Goal: Task Accomplishment & Management: Use online tool/utility

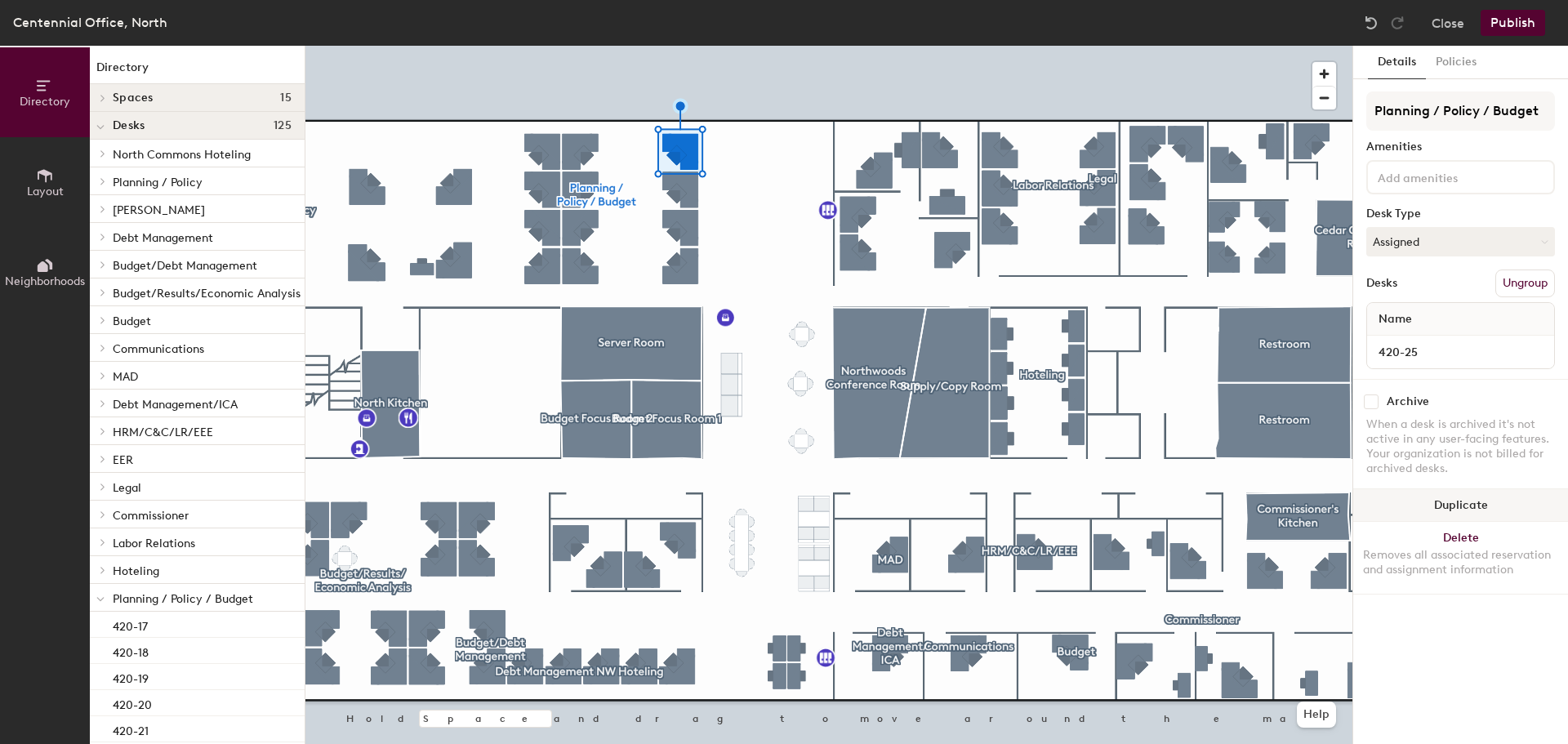
click at [1500, 505] on button "Duplicate" at bounding box center [1460, 505] width 215 height 32
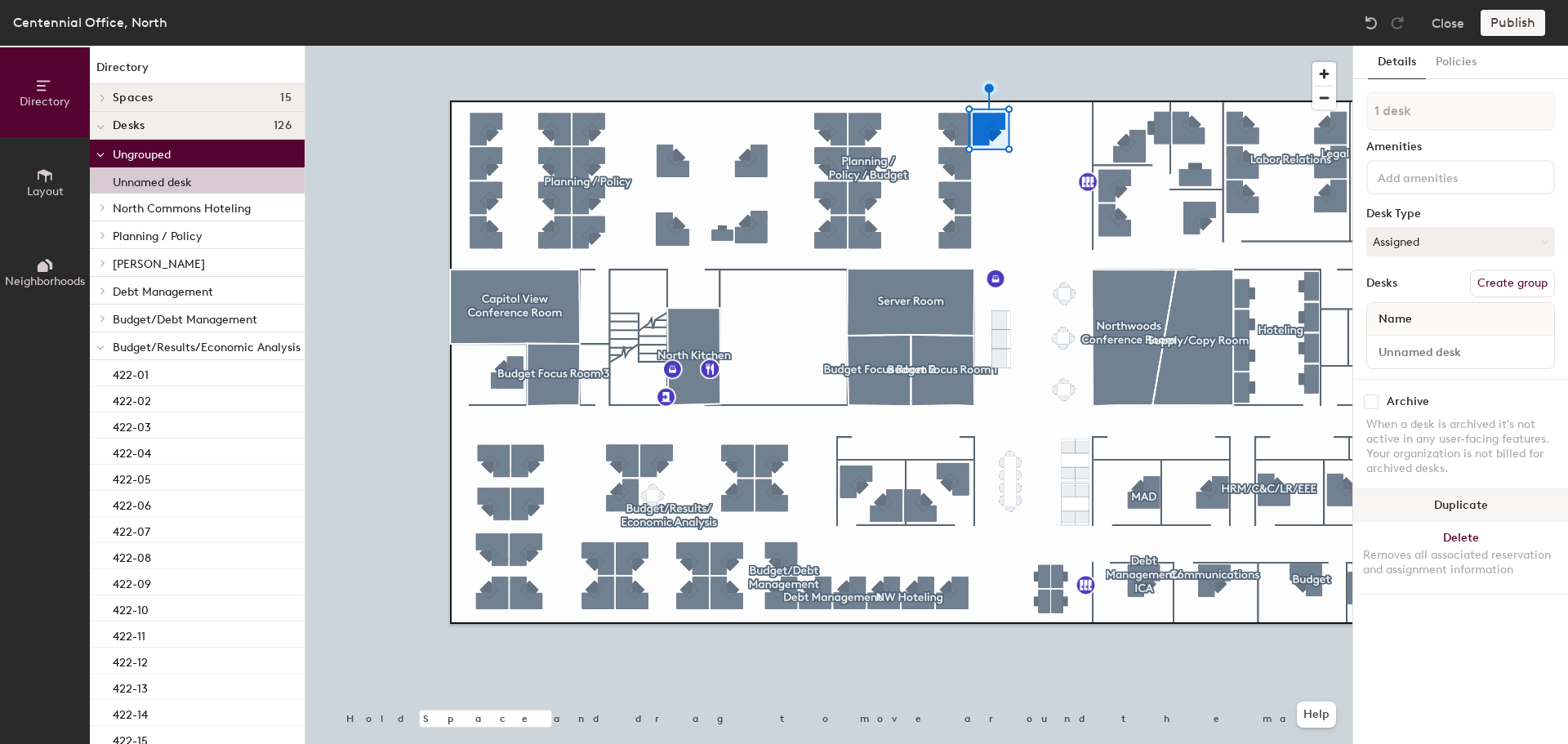
click at [1452, 505] on button "Duplicate" at bounding box center [1460, 505] width 215 height 32
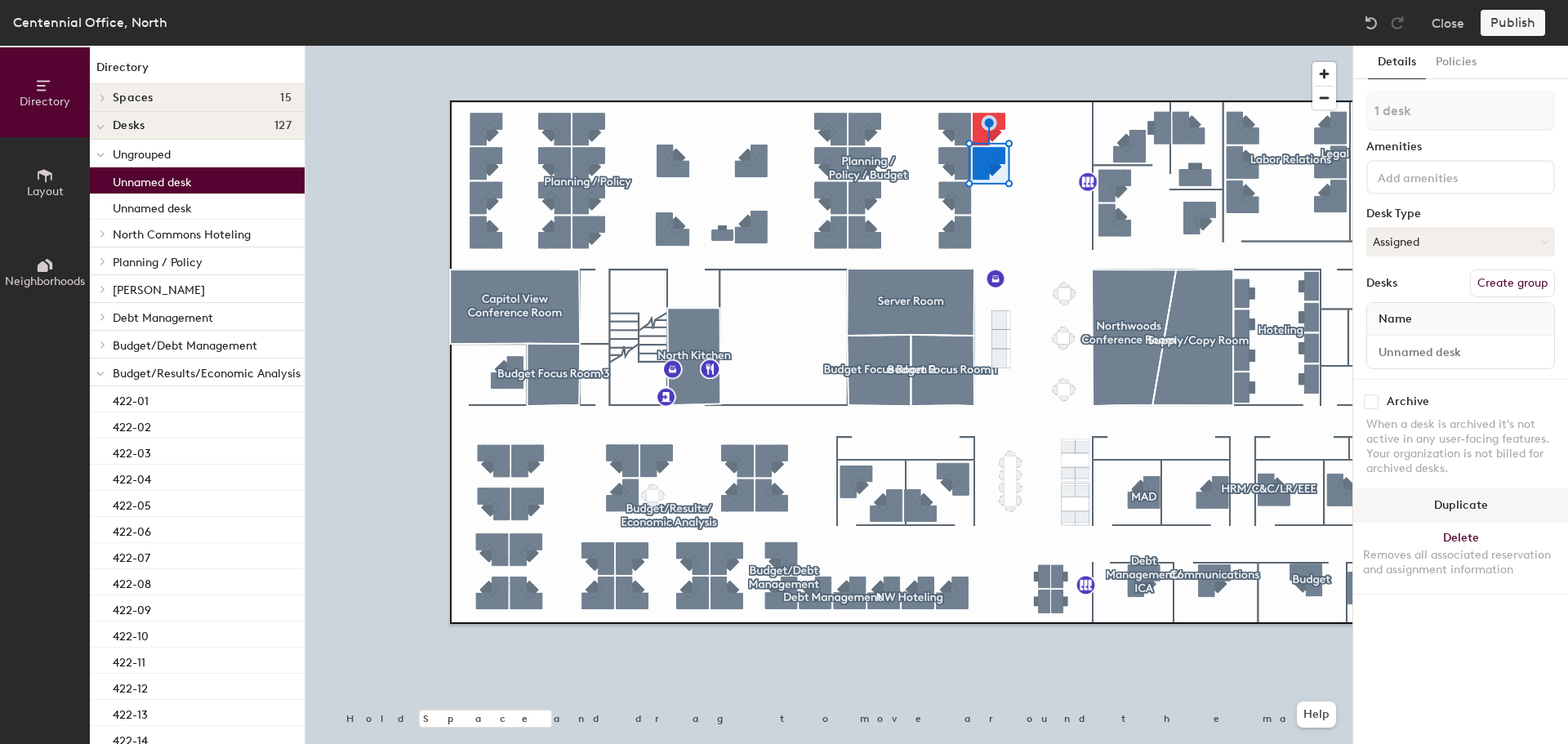
click at [1467, 502] on button "Duplicate" at bounding box center [1460, 505] width 215 height 32
click at [1452, 496] on button "Duplicate" at bounding box center [1460, 505] width 215 height 32
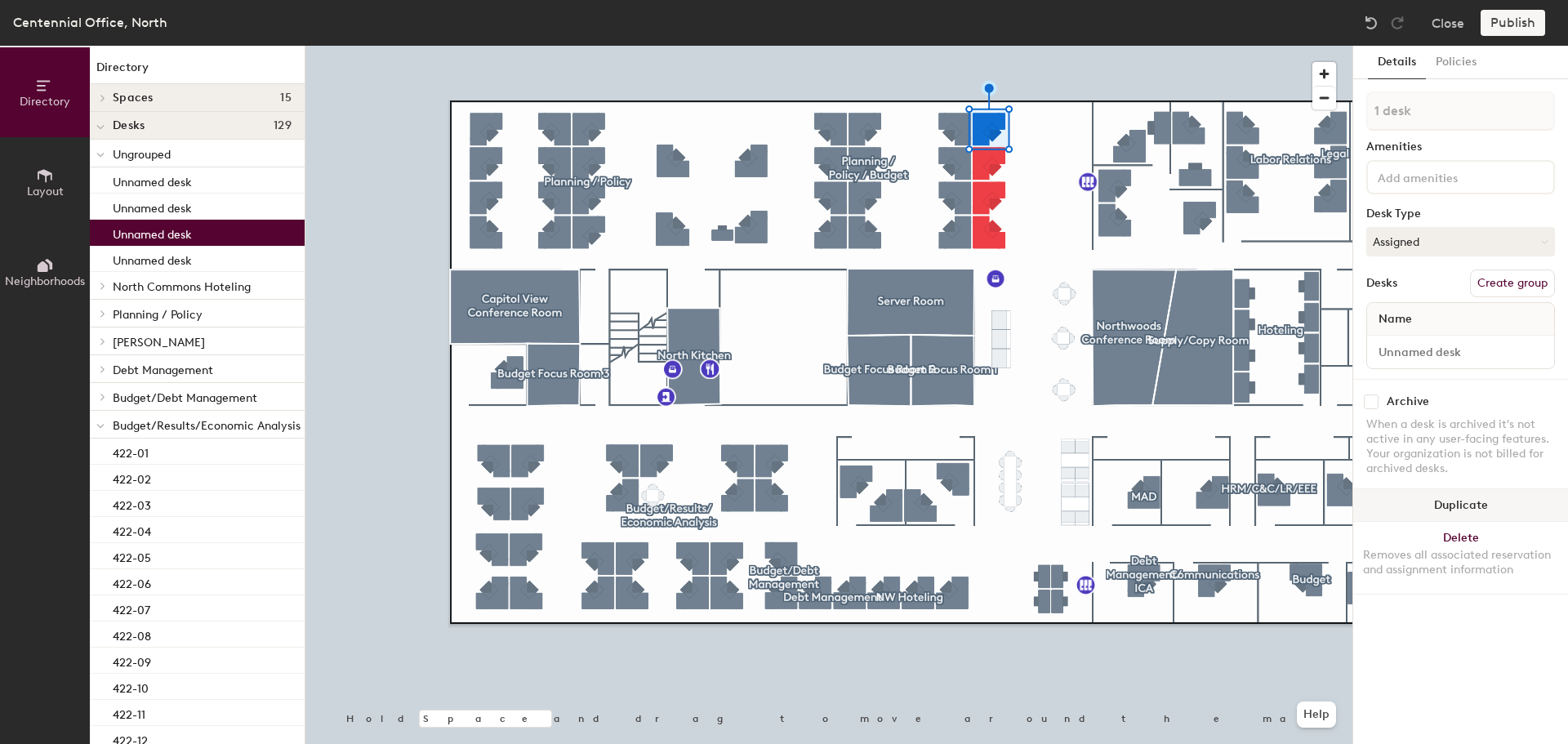
click at [1478, 506] on button "Duplicate" at bounding box center [1460, 505] width 215 height 32
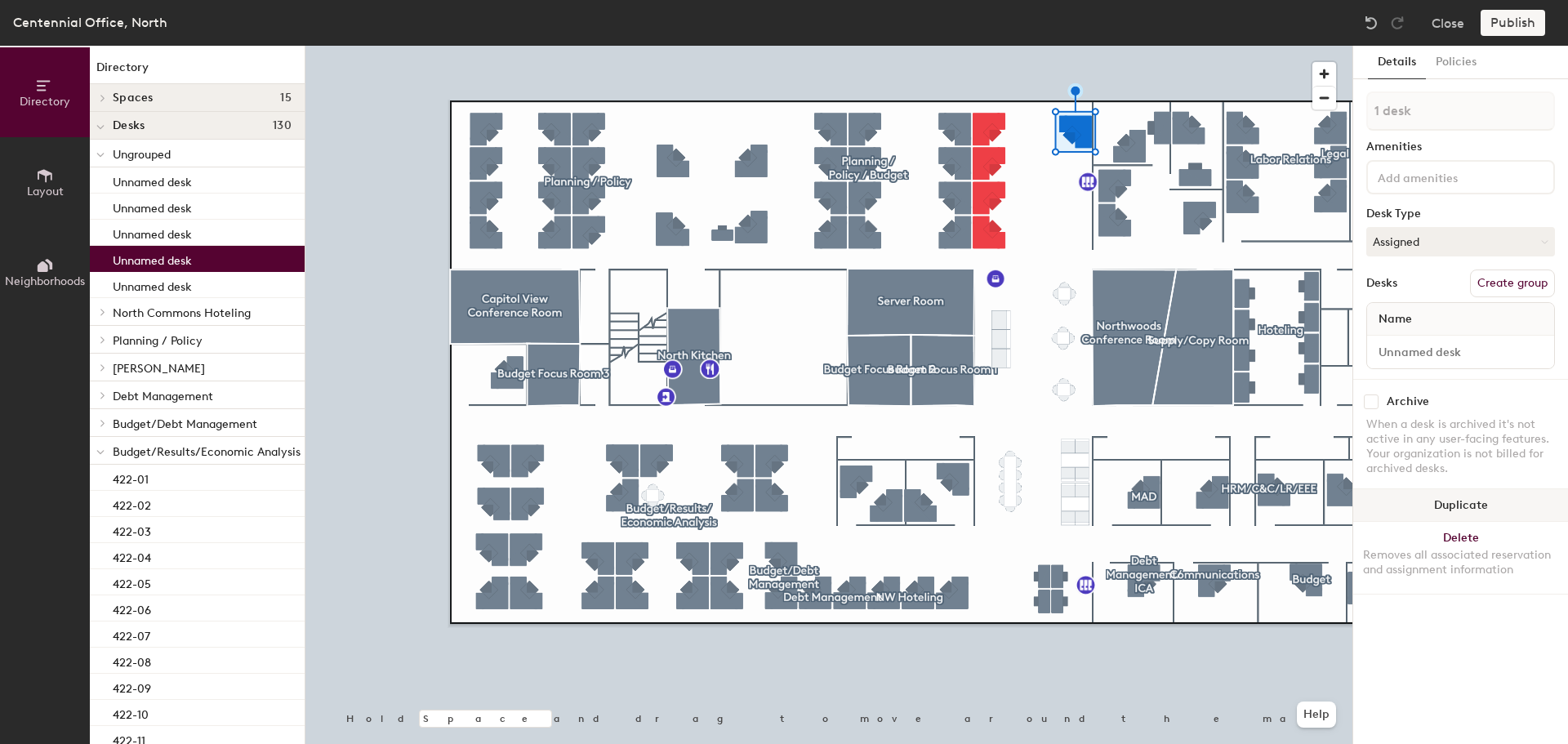
click at [1476, 507] on button "Duplicate" at bounding box center [1460, 505] width 215 height 32
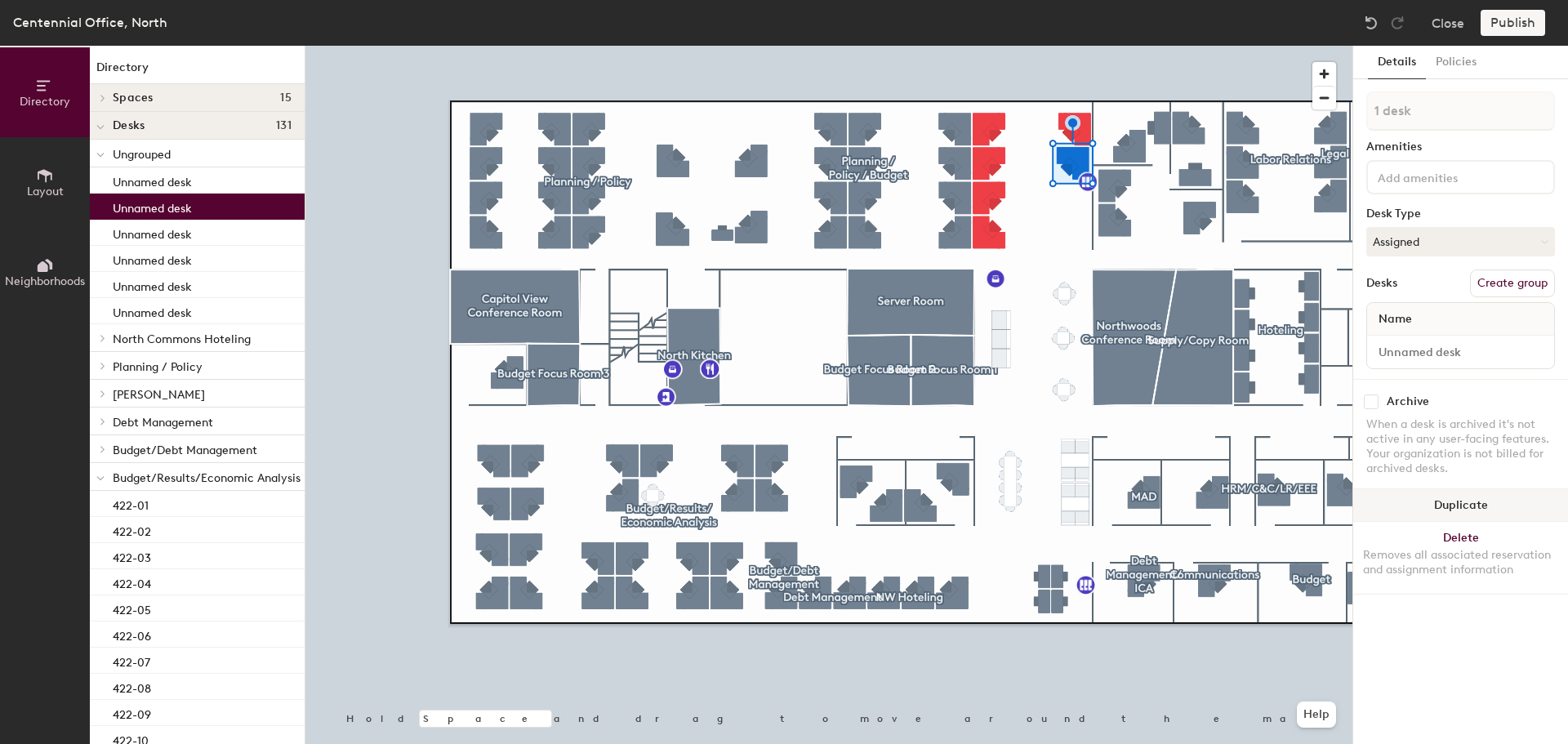
drag, startPoint x: 1530, startPoint y: 497, endPoint x: 1519, endPoint y: 492, distance: 12.1
click at [1531, 497] on button "Duplicate" at bounding box center [1460, 505] width 215 height 32
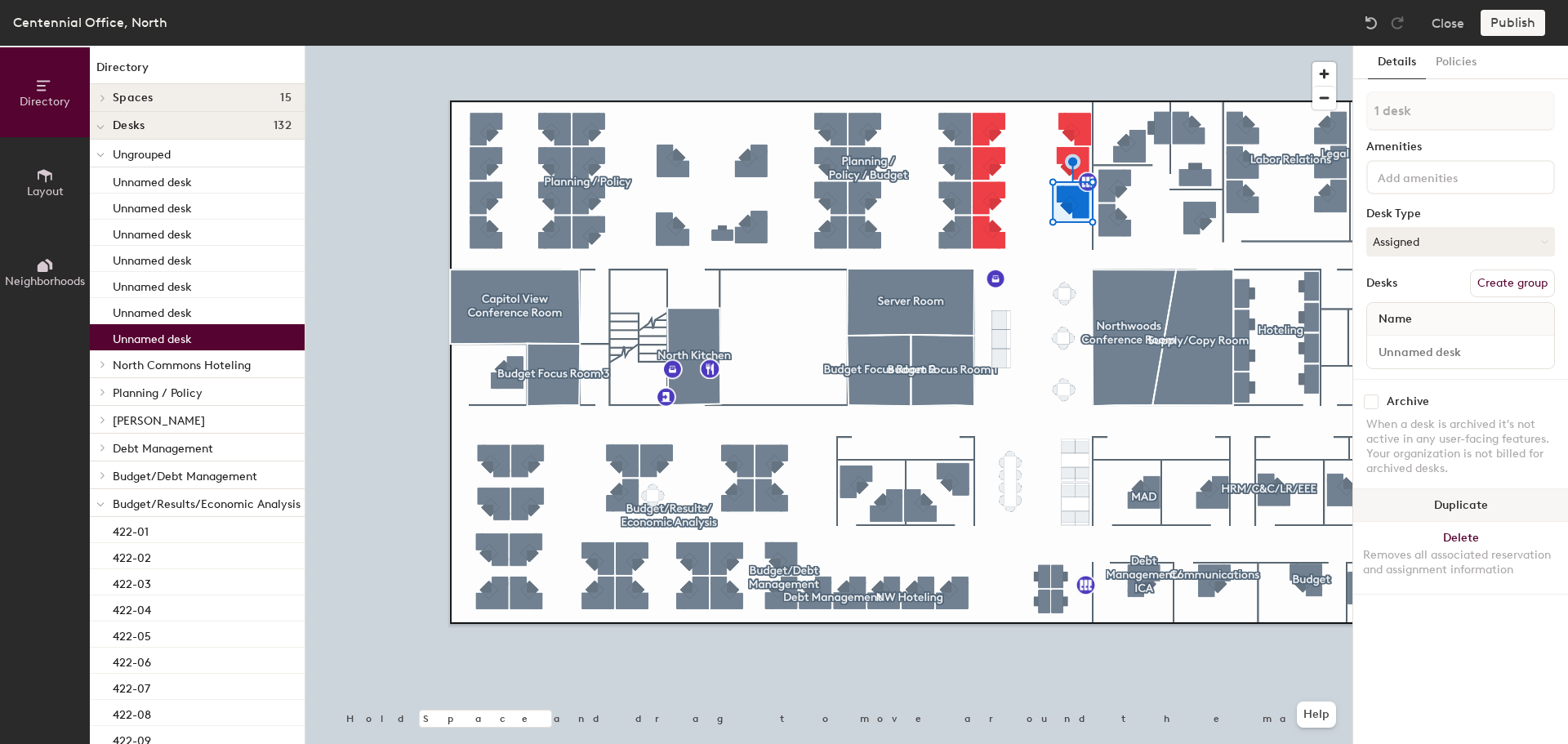
click at [1497, 502] on button "Duplicate" at bounding box center [1460, 505] width 215 height 32
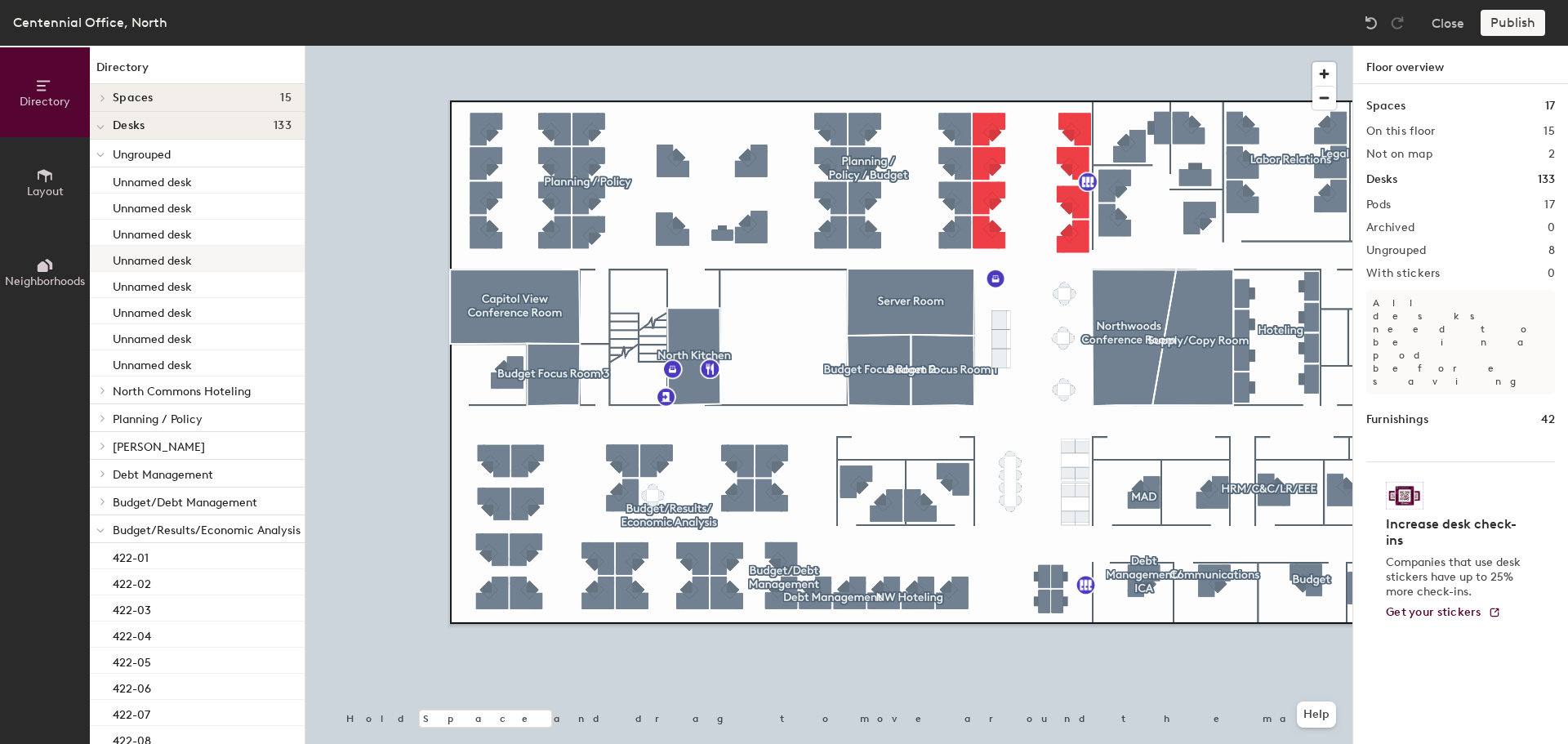
click at [1081, 46] on div at bounding box center [828, 46] width 1046 height 0
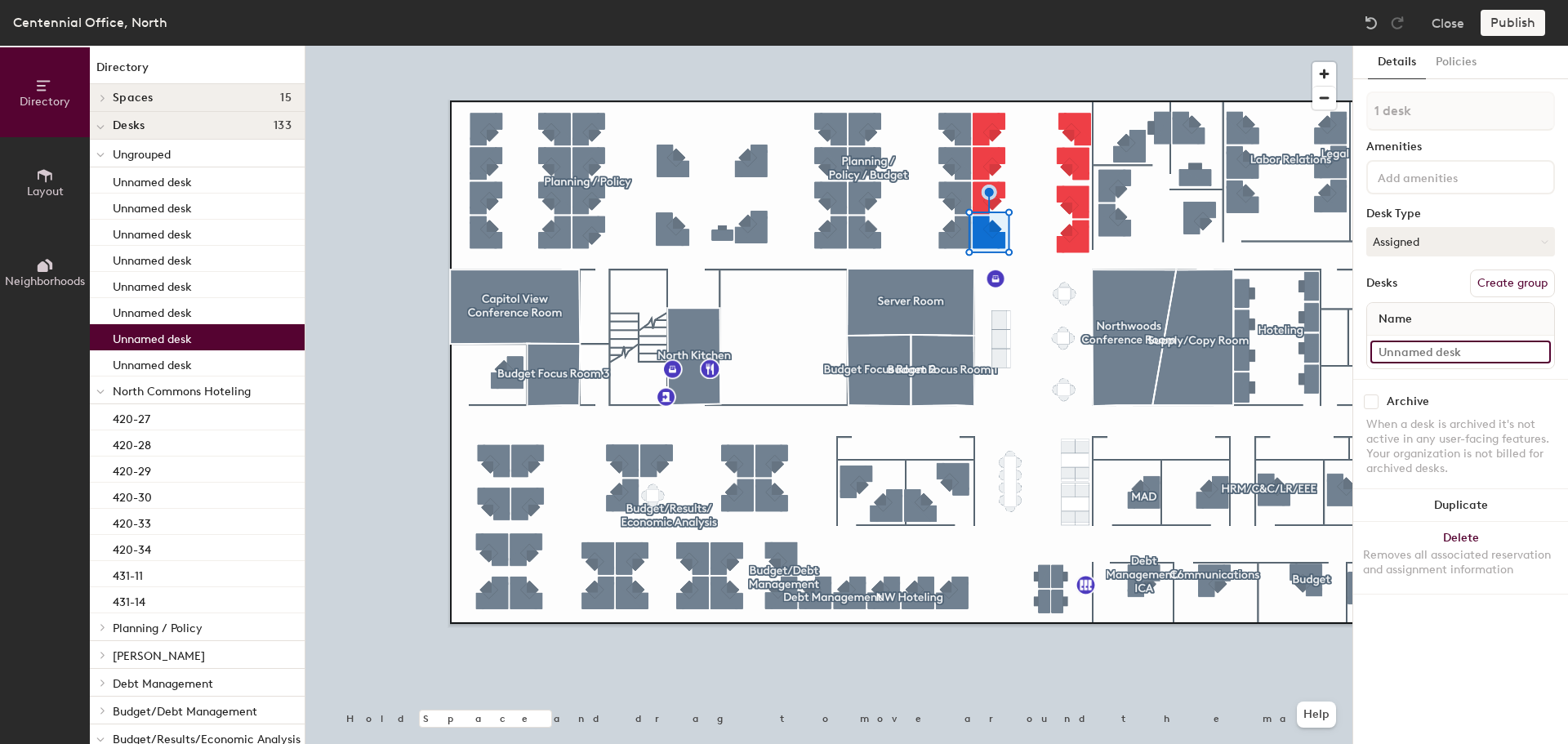
click at [1462, 356] on input at bounding box center [1461, 352] width 181 height 23
type input "420-29"
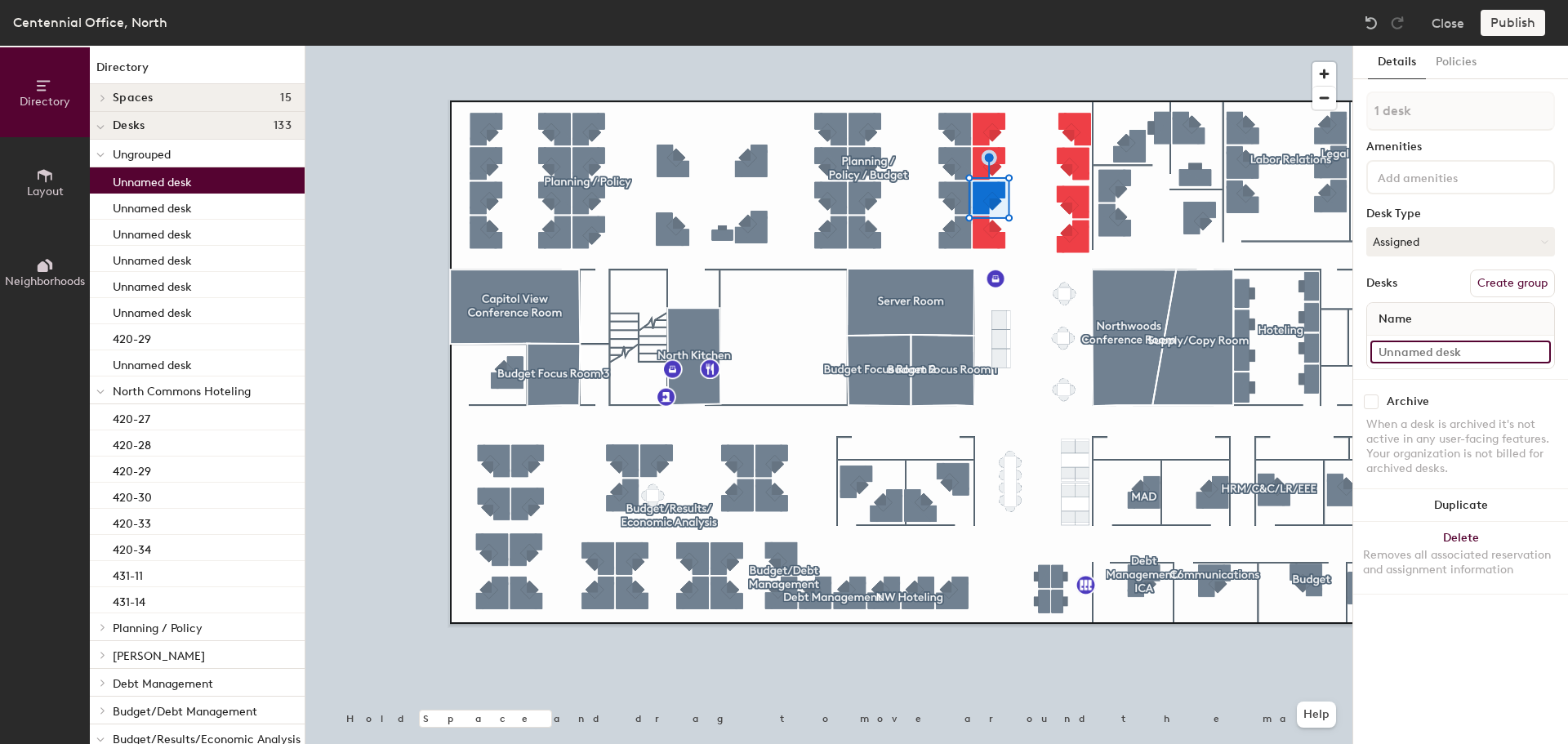
click at [1421, 345] on input at bounding box center [1461, 352] width 181 height 23
paste input "420-29"
type input "420-30"
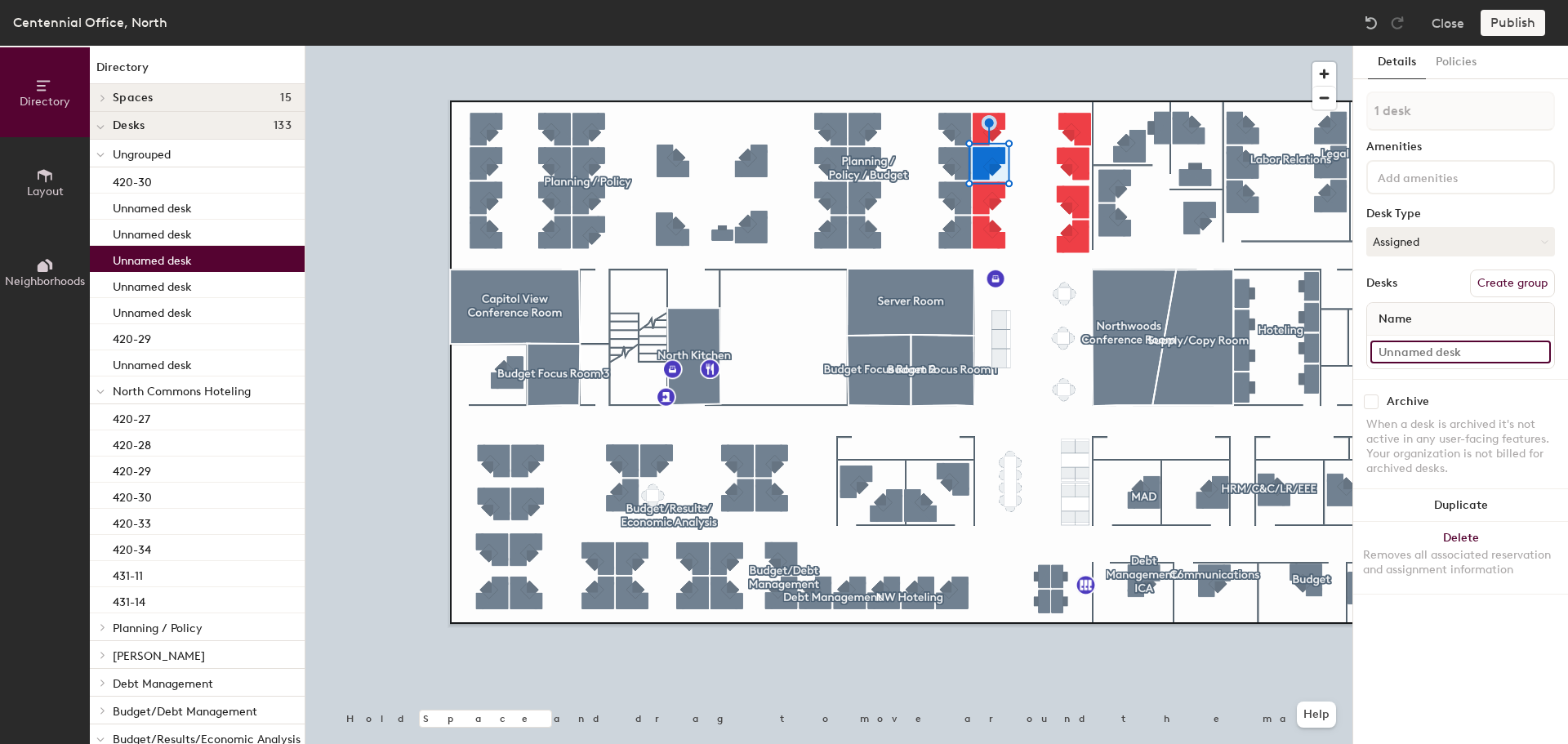
click at [1431, 357] on input at bounding box center [1461, 352] width 181 height 23
paste input "420-30"
type input "420-31"
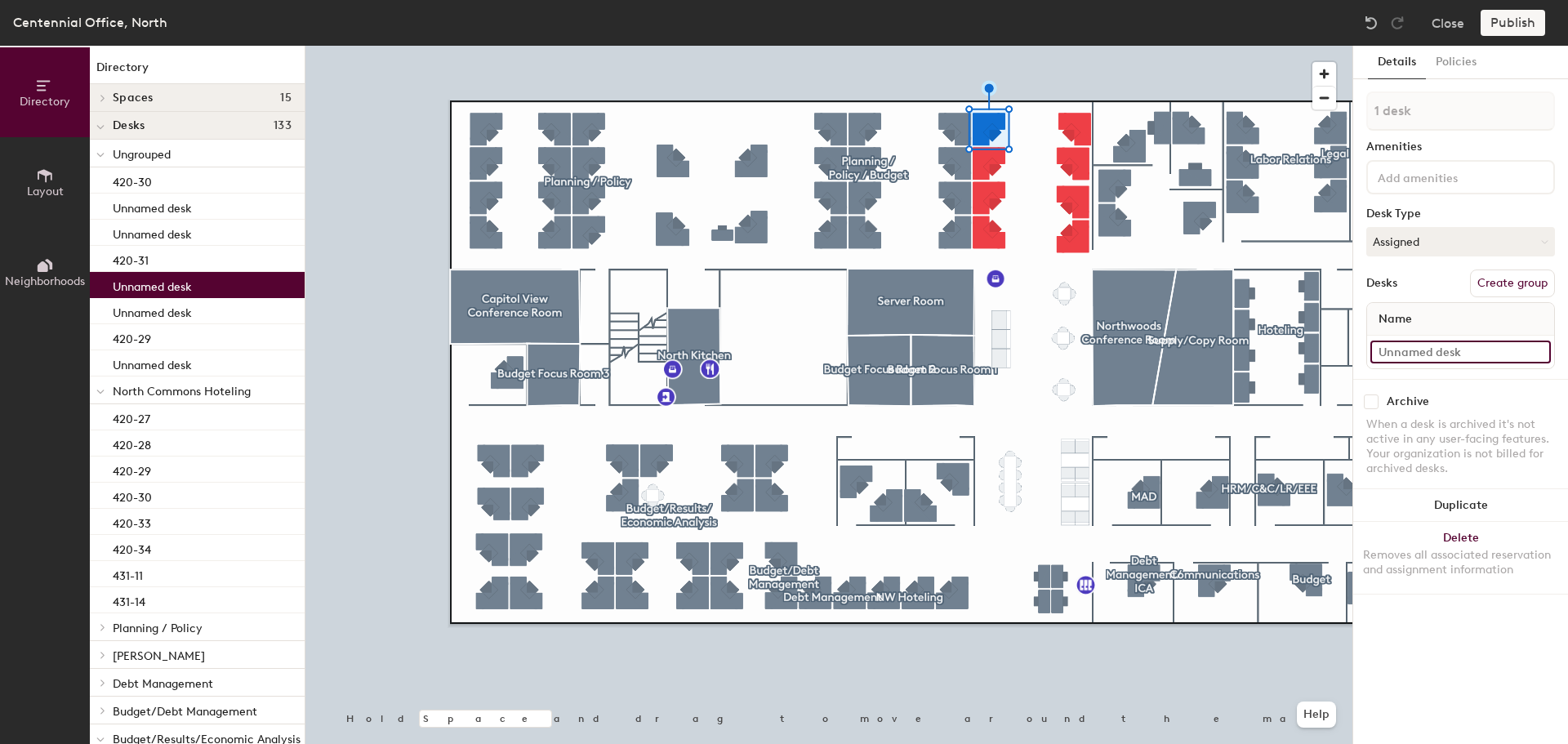
click at [1471, 351] on input at bounding box center [1461, 352] width 181 height 23
paste input "420-30"
type input "420-32"
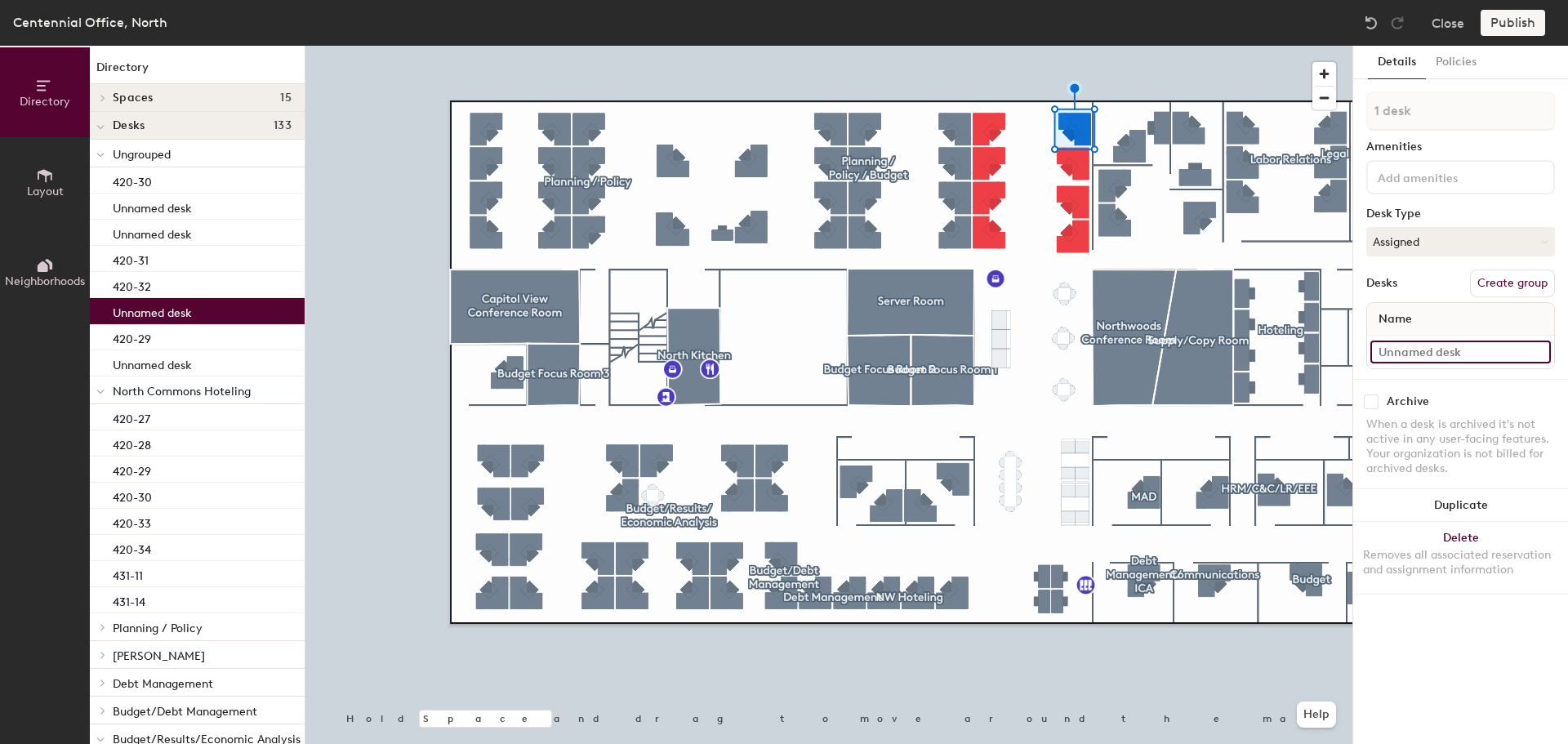
click at [1431, 350] on input at bounding box center [1461, 352] width 181 height 23
paste input "420-30"
type input "420-33"
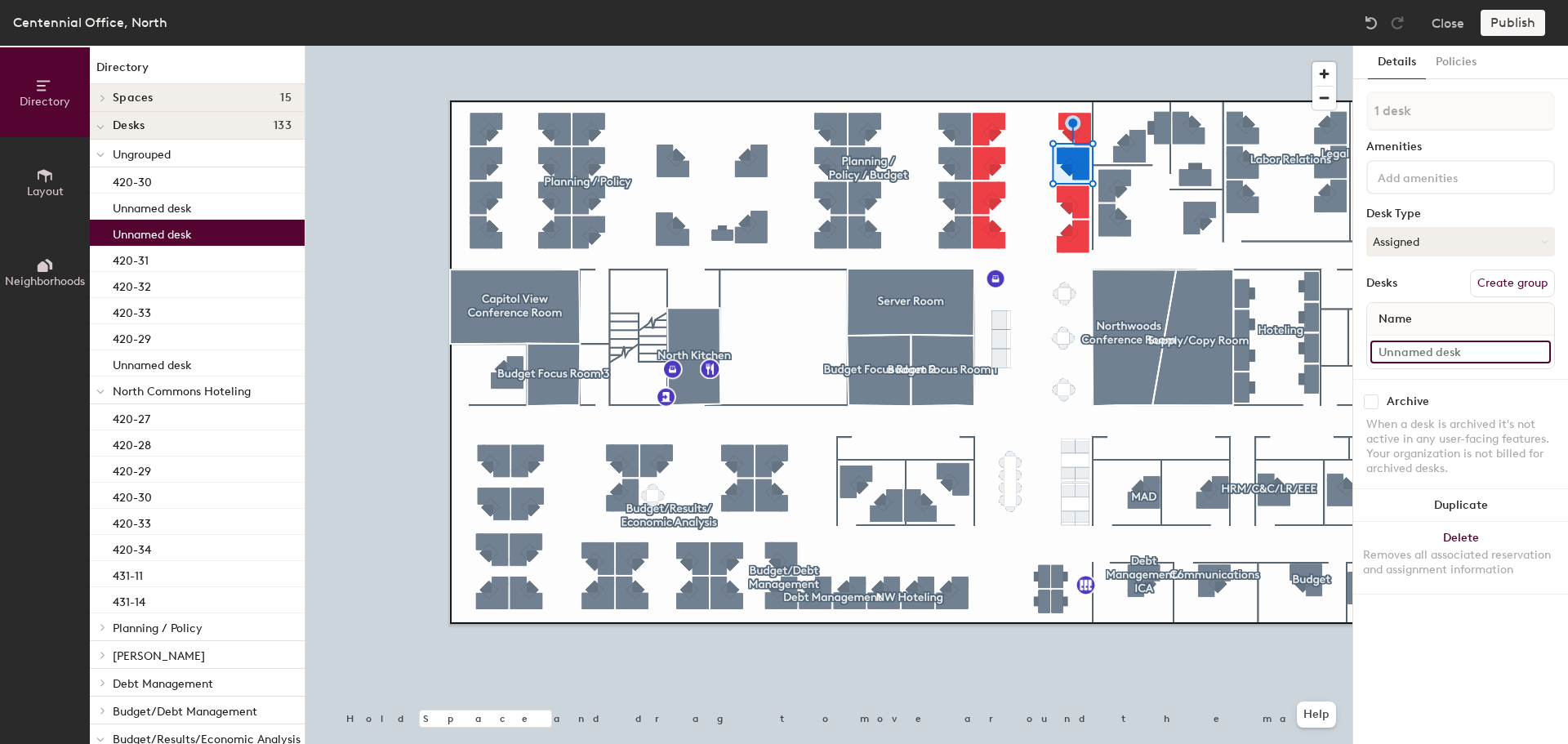
click at [1464, 346] on input at bounding box center [1461, 352] width 181 height 23
paste input "420-30"
type input "420-34"
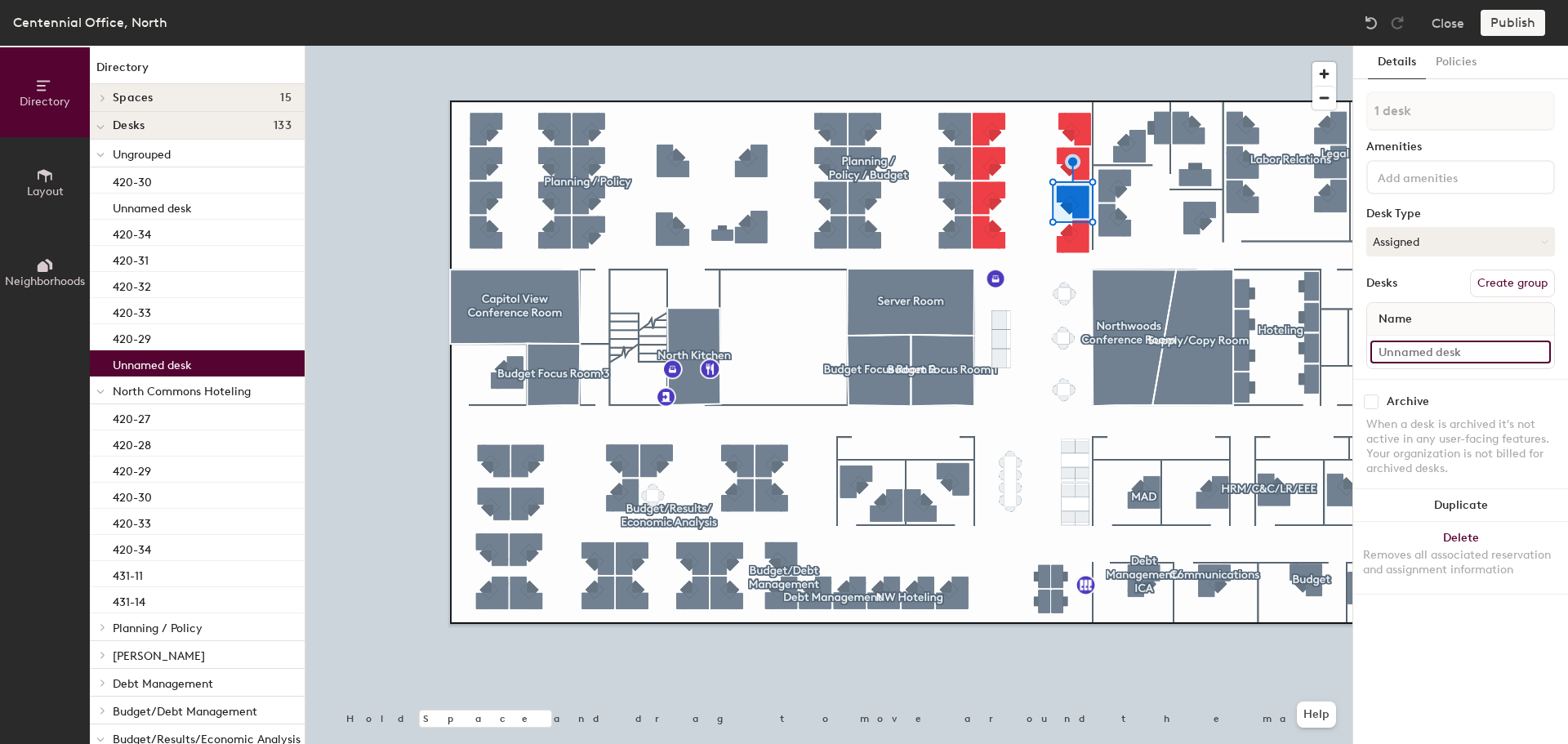
click at [1477, 355] on input at bounding box center [1461, 352] width 181 height 23
paste input "420-30"
type input "420-35"
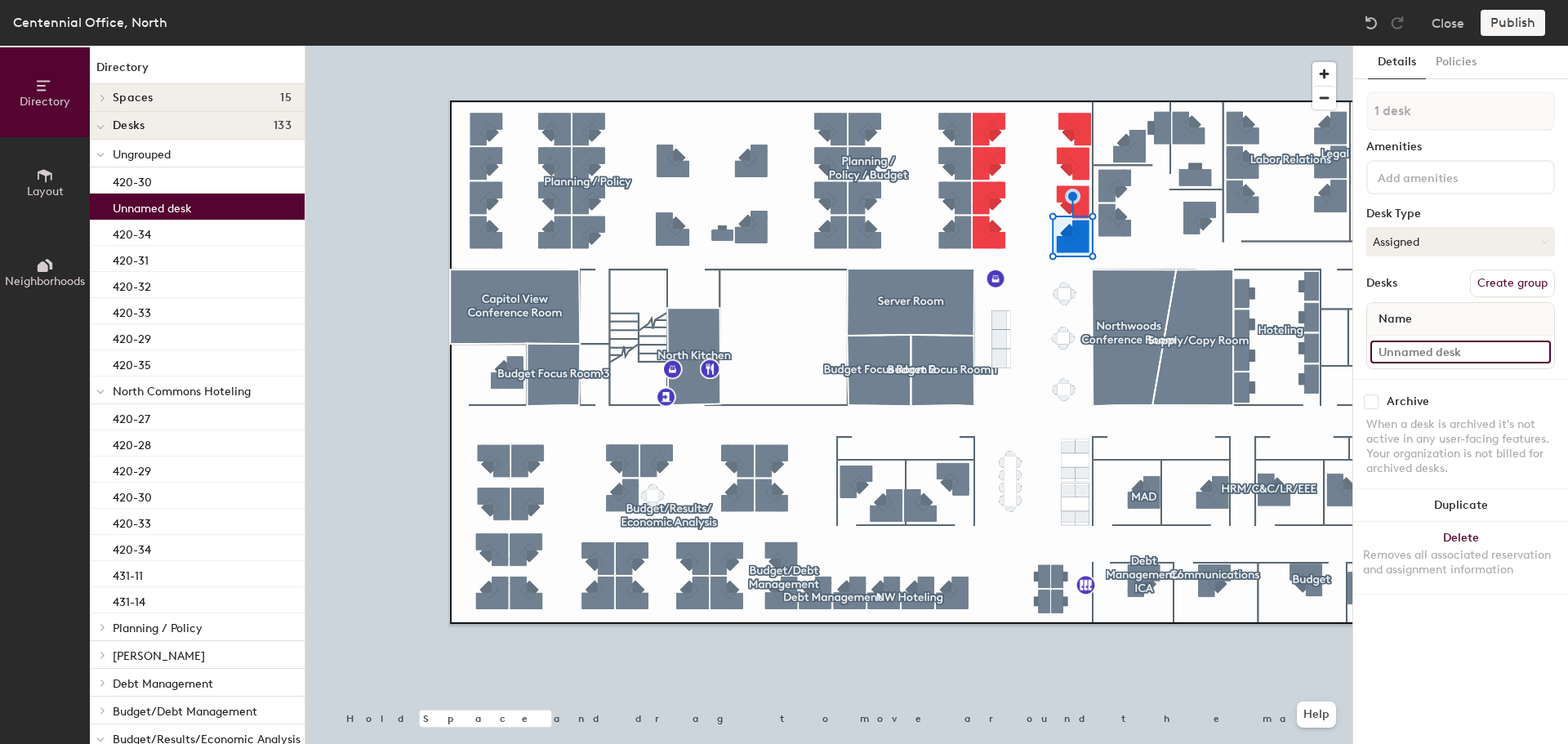
click at [1478, 352] on input at bounding box center [1461, 352] width 181 height 23
paste input "420-30"
type input "420-36"
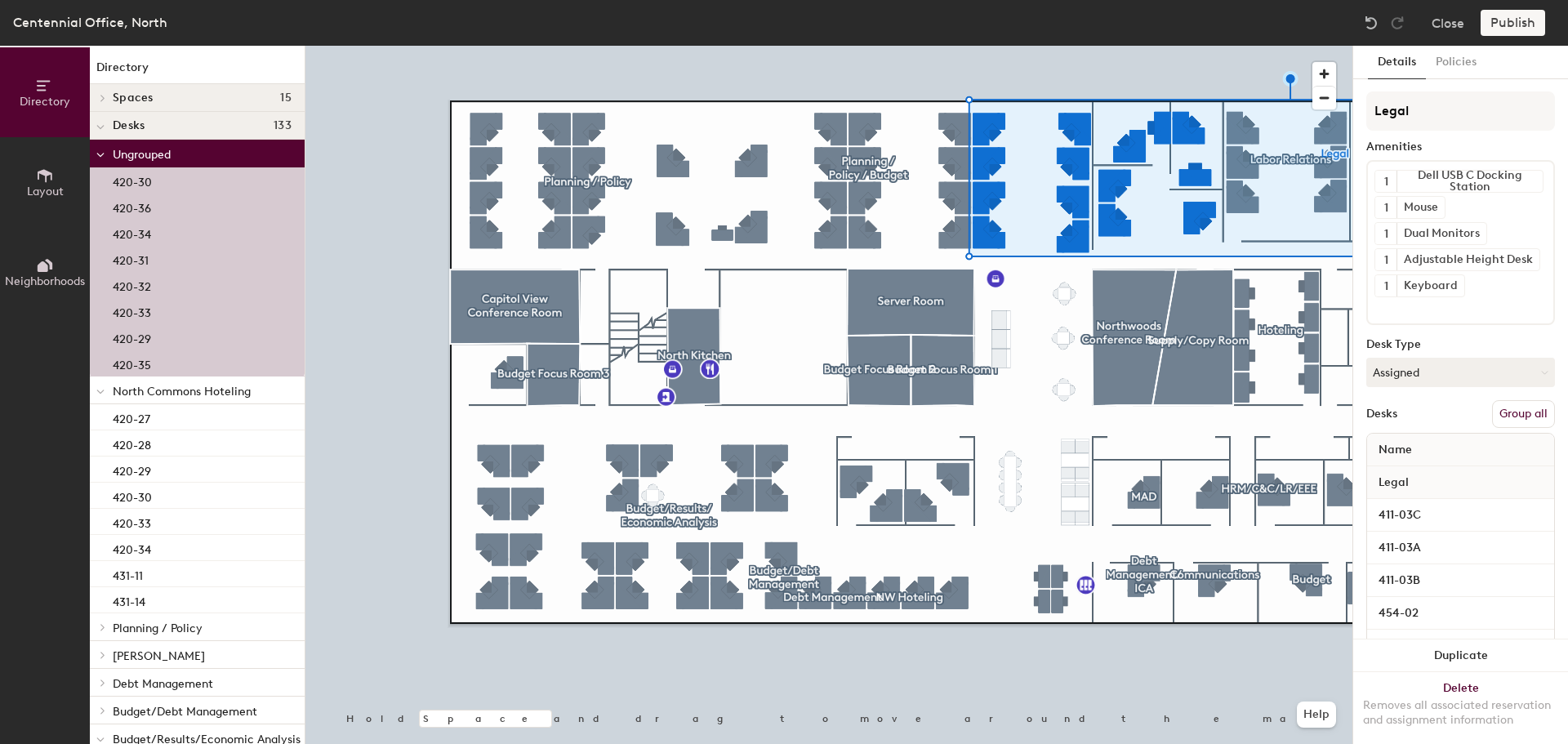
click at [1525, 409] on button "Group all" at bounding box center [1523, 414] width 63 height 28
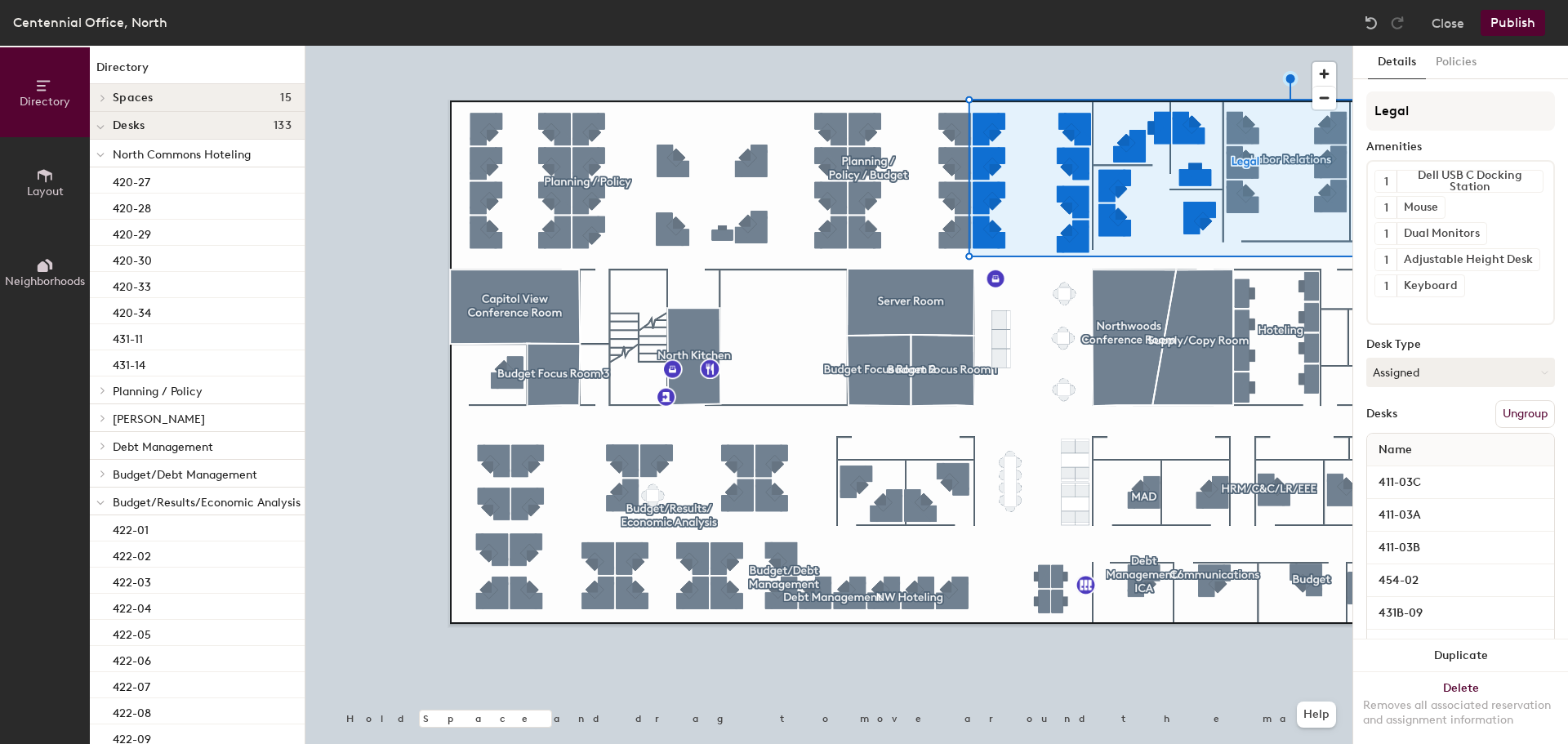
click at [1495, 27] on button "Publish" at bounding box center [1513, 23] width 65 height 27
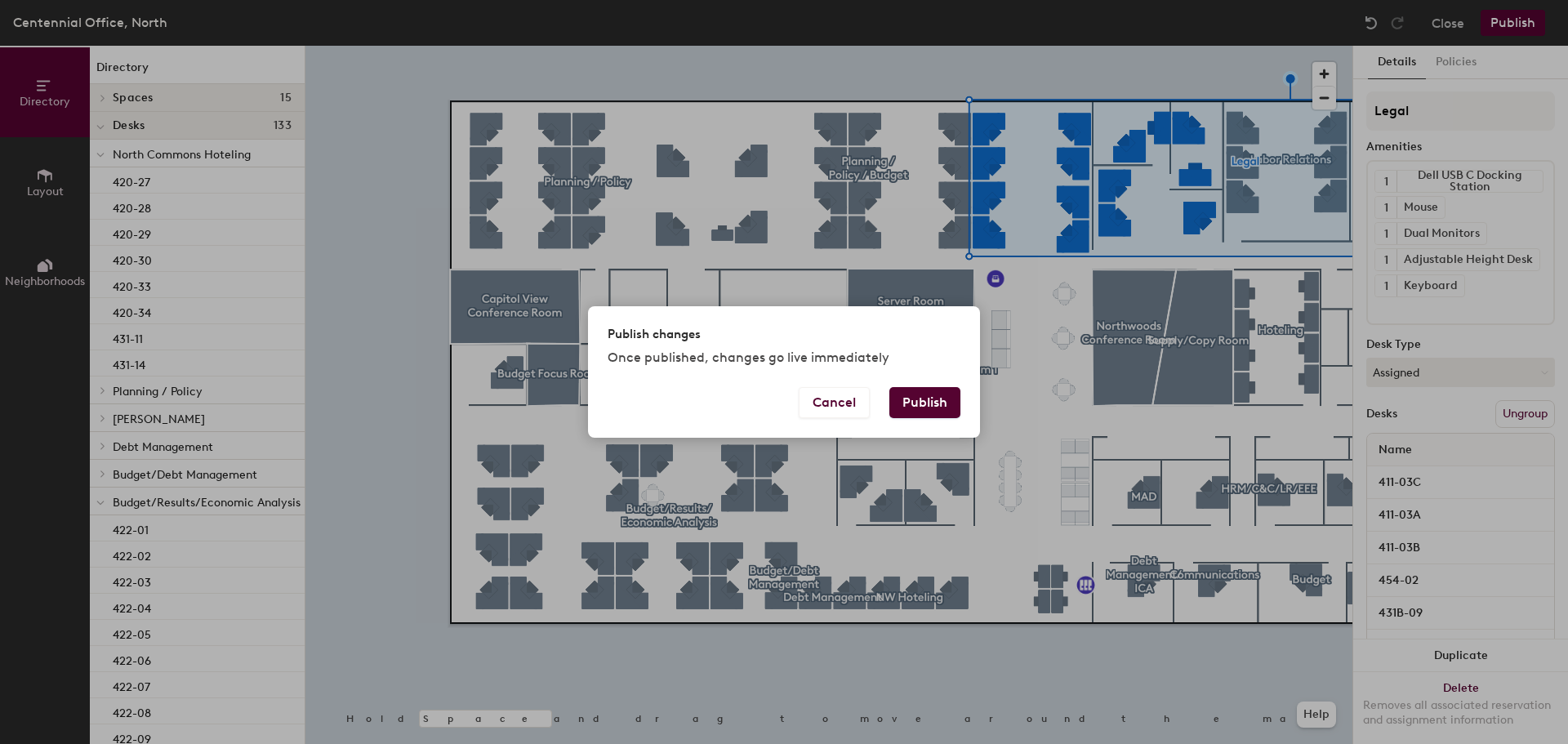
click at [936, 408] on button "Publish" at bounding box center [924, 403] width 71 height 31
